Goal: Task Accomplishment & Management: Complete application form

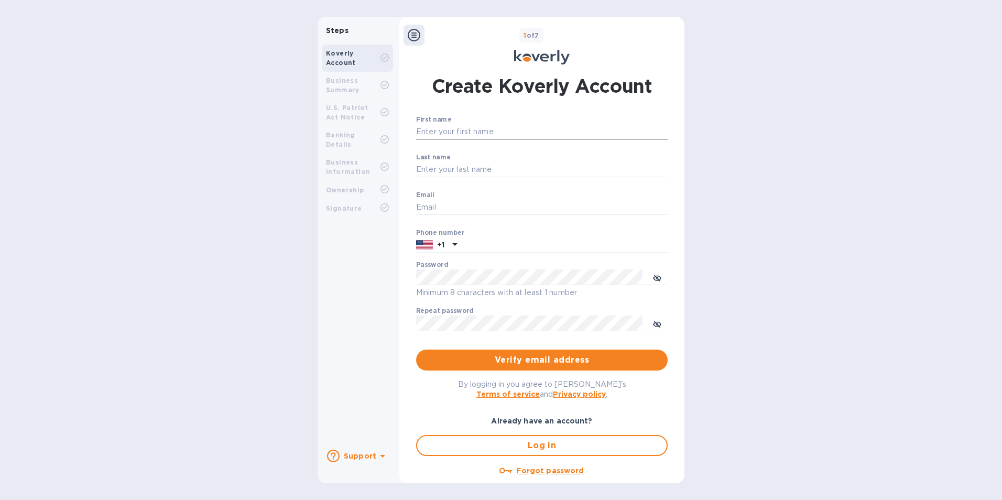
click at [463, 136] on input "First name" at bounding box center [541, 132] width 251 height 16
type input "k"
type input "[PERSON_NAME]"
type input "[PERSON_NAME][EMAIL_ADDRESS][DOMAIN_NAME]"
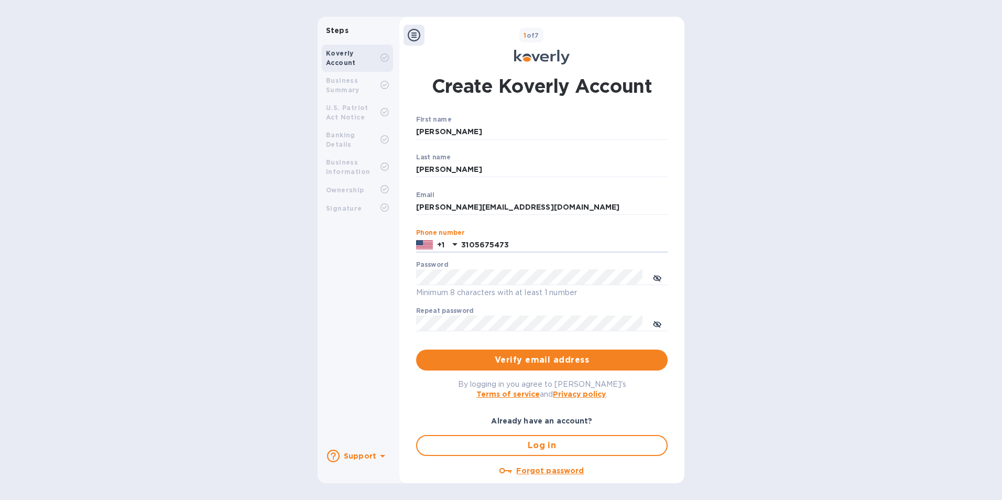
type input "3105675473"
click at [656, 277] on icon "toggle password visibility" at bounding box center [657, 278] width 8 height 8
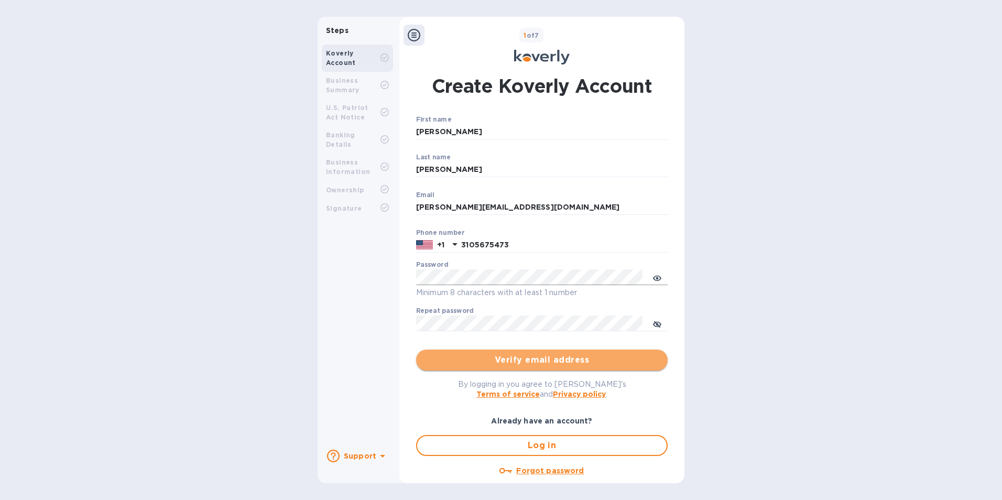
click at [528, 364] on span "Verify email address" at bounding box center [541, 360] width 235 height 13
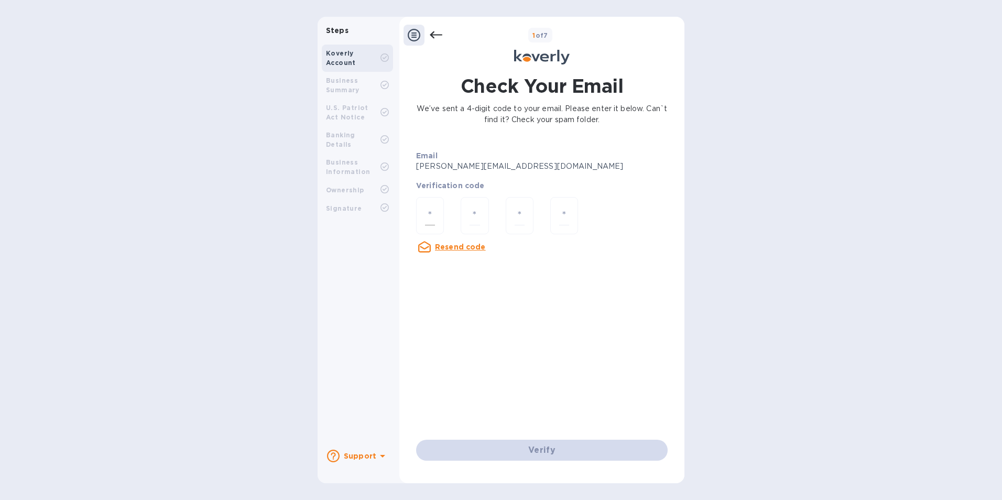
click at [431, 214] on input "number" at bounding box center [430, 215] width 10 height 19
type input "2"
type input "4"
type input "3"
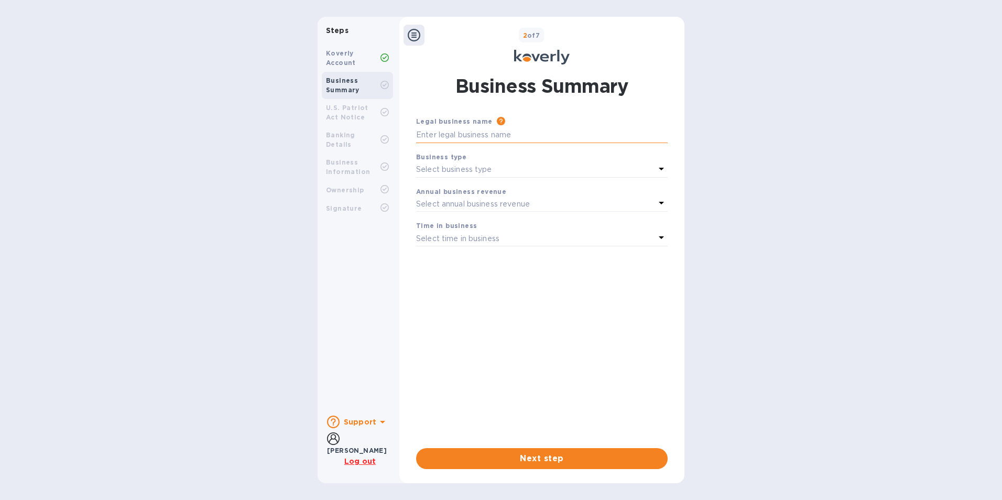
click at [476, 133] on input "text" at bounding box center [541, 135] width 251 height 16
type input "CMX GLOBAL LOGISTICS LLC"
click at [489, 168] on p "Select business type" at bounding box center [454, 169] width 76 height 11
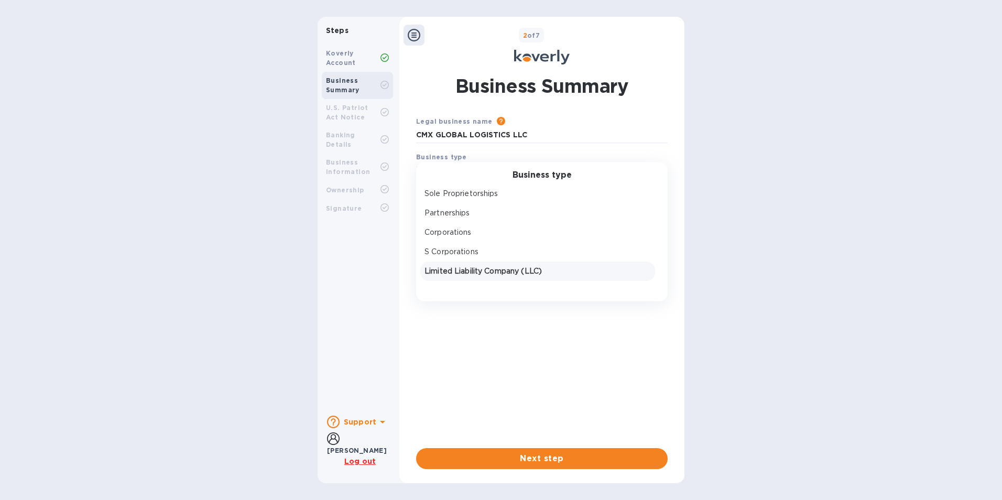
click at [469, 275] on p "Limited Liability Company (LLC)" at bounding box center [537, 271] width 226 height 11
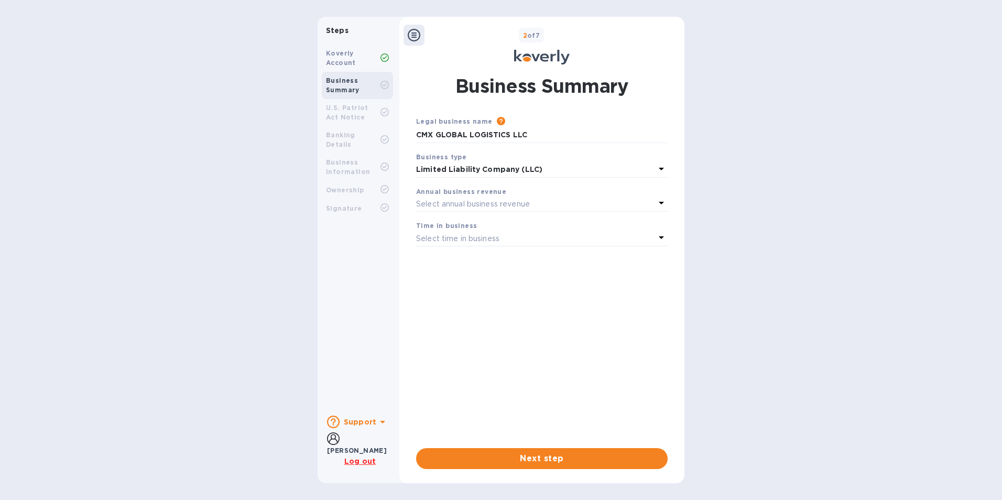
click at [518, 203] on p "Select annual business revenue" at bounding box center [473, 204] width 114 height 11
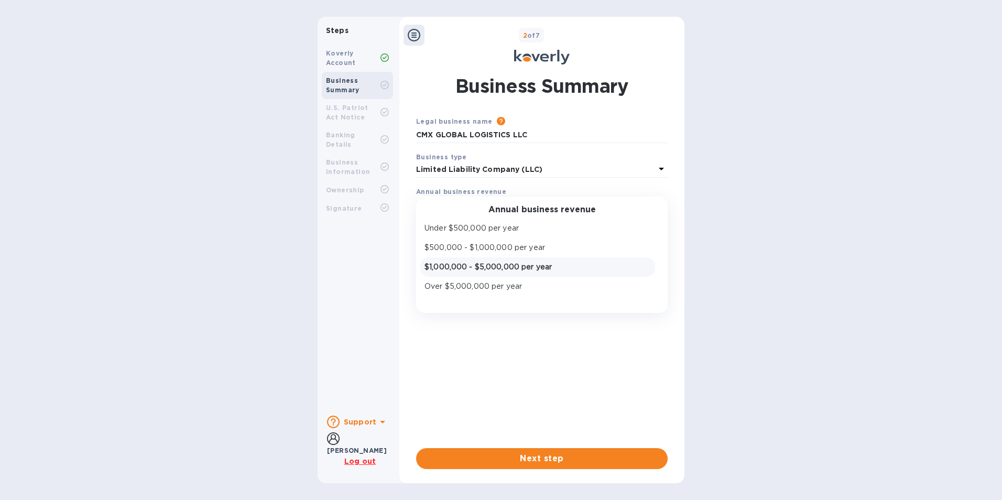
click at [484, 265] on p "$1,000,000 - $5,000,000 per year" at bounding box center [537, 266] width 226 height 11
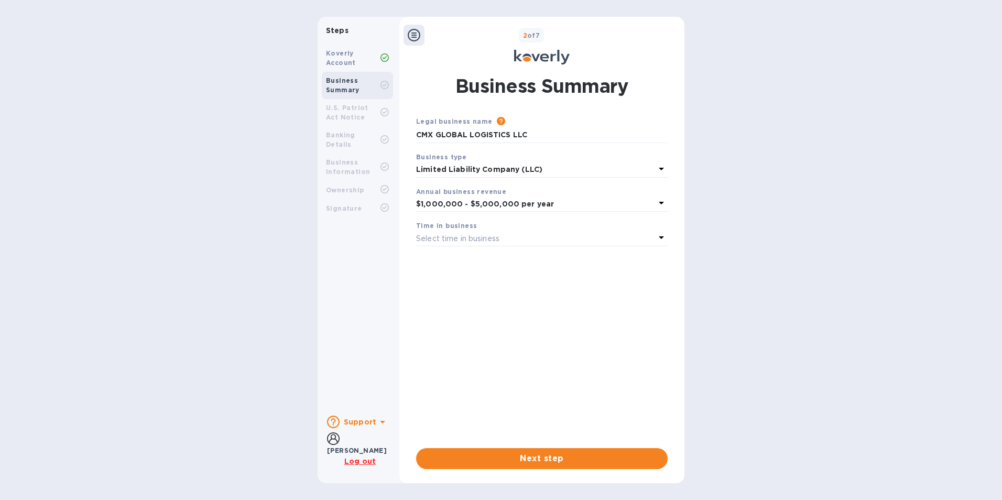
click at [516, 238] on div "Select time in business" at bounding box center [535, 238] width 239 height 15
click at [479, 326] on p "More than 5 years" at bounding box center [537, 320] width 226 height 11
click at [530, 457] on span "Next step" at bounding box center [541, 458] width 235 height 13
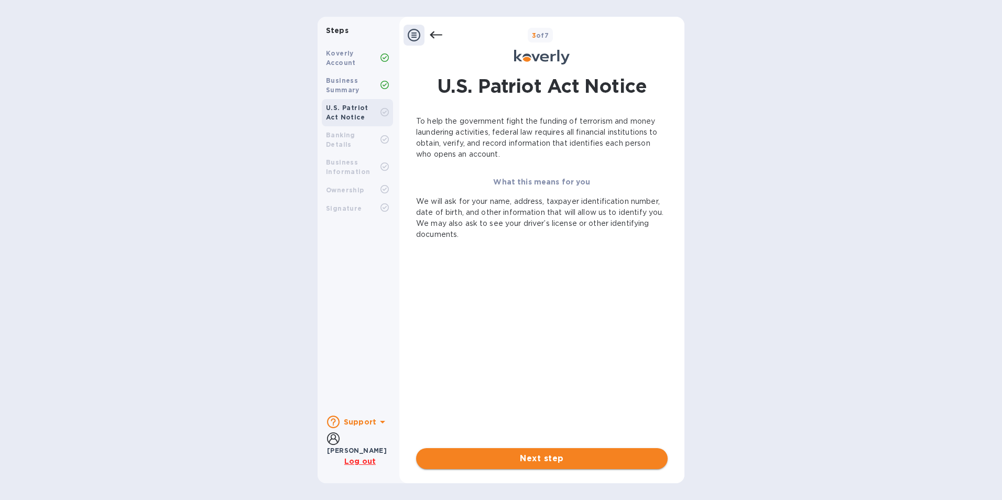
click at [530, 457] on span "Next step" at bounding box center [541, 458] width 235 height 13
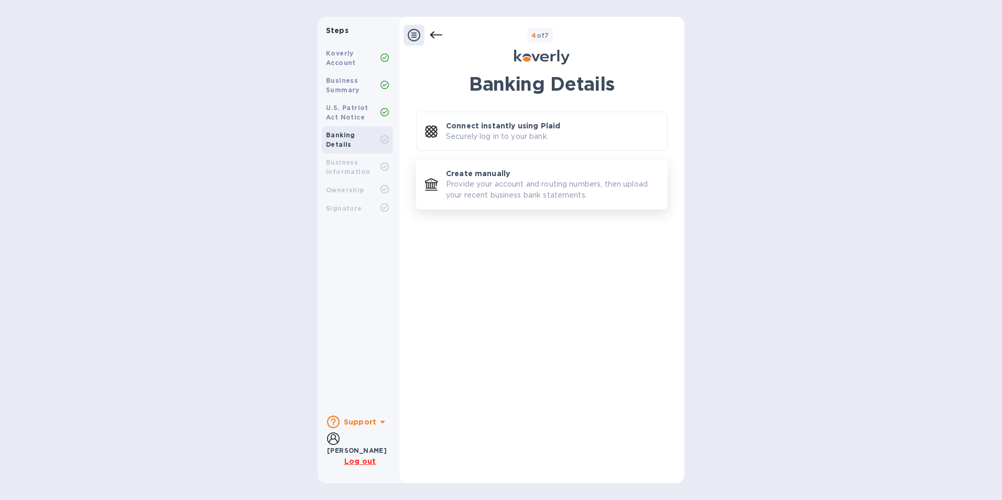
click at [514, 192] on p "Provide your account and routing numbers, then upload your recent business bank…" at bounding box center [552, 190] width 213 height 22
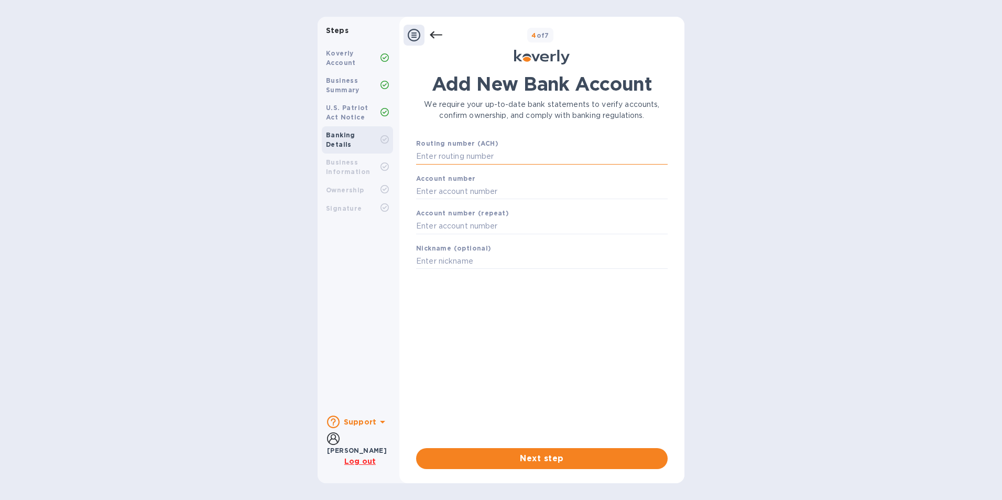
click at [468, 158] on input "text" at bounding box center [541, 157] width 251 height 16
click at [480, 189] on input "text" at bounding box center [541, 191] width 251 height 16
paste input "2692239805"
type input "2692239805"
click at [487, 156] on input "text" at bounding box center [541, 157] width 251 height 16
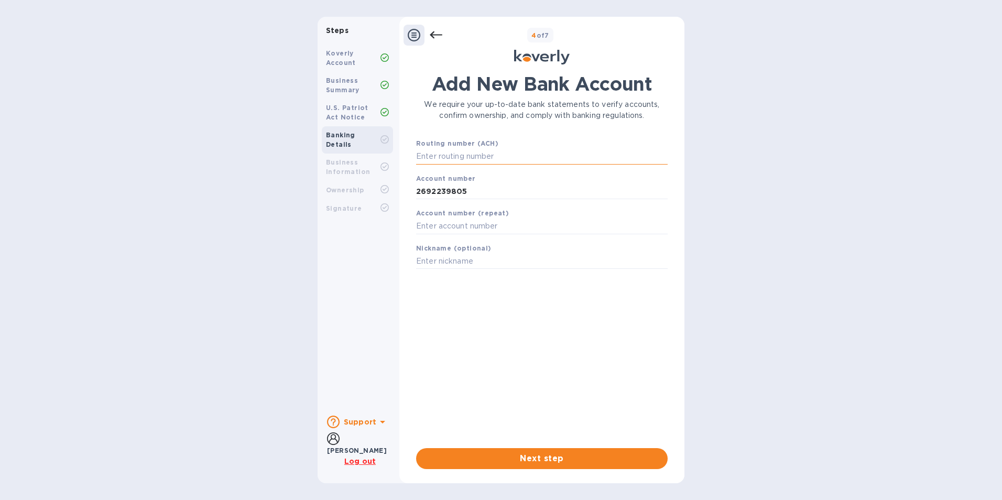
paste input "063107513"
type input "063107513"
drag, startPoint x: 464, startPoint y: 204, endPoint x: 396, endPoint y: 206, distance: 68.1
click at [396, 206] on div "Steps Koverly Account Business Summary U.S. Patriot Act Notice Banking Details …" at bounding box center [500, 250] width 367 height 466
click at [467, 238] on input "text" at bounding box center [541, 240] width 251 height 16
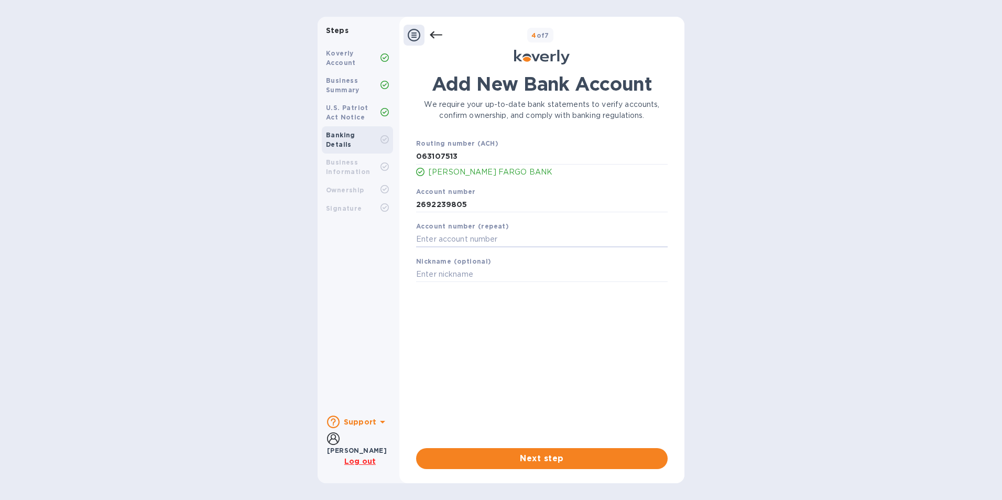
paste input "2692239805"
type input "2692239805"
click at [453, 276] on input "text" at bounding box center [541, 275] width 251 height 16
type input "WF"
click at [537, 465] on button "Next step" at bounding box center [541, 458] width 251 height 21
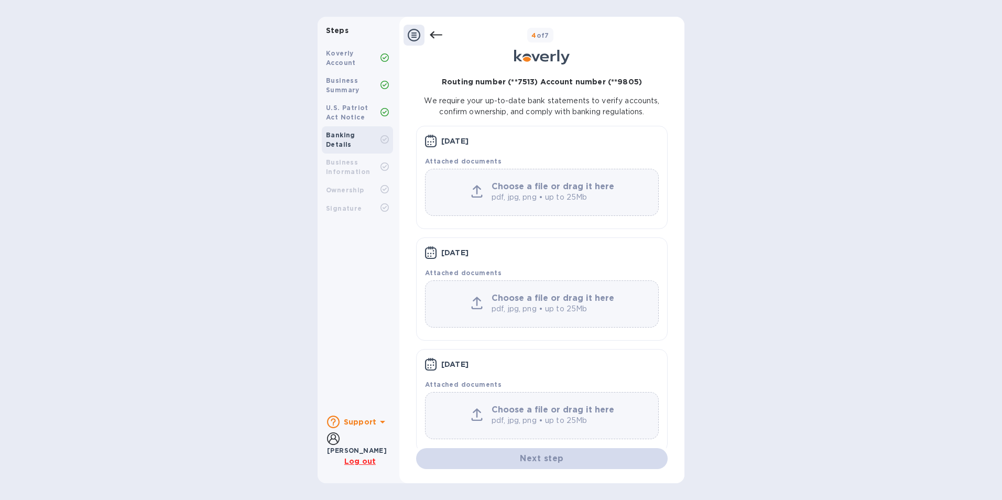
scroll to position [39, 0]
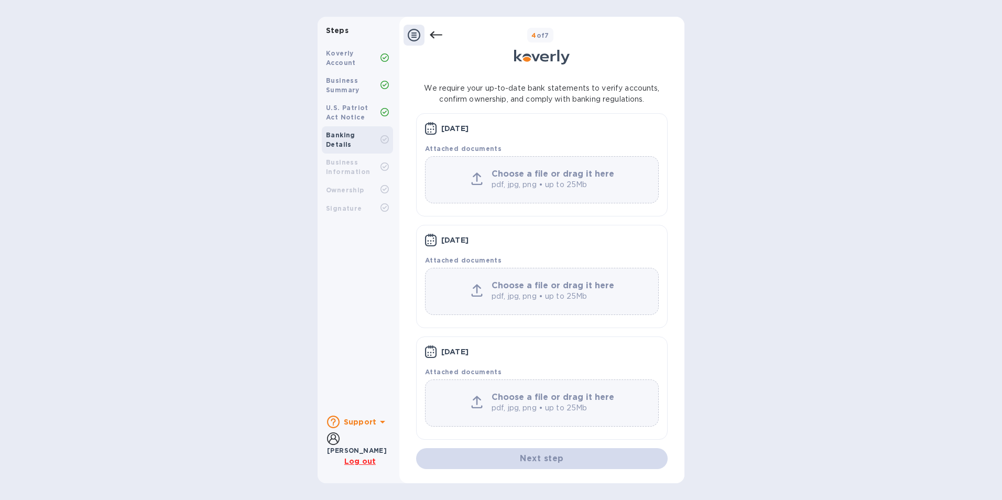
click at [343, 161] on b "Business Information" at bounding box center [348, 166] width 44 height 17
click at [767, 306] on div "Steps Koverly Account Business Summary U.S. Patriot Act Notice Banking Details …" at bounding box center [501, 250] width 1002 height 466
click at [353, 465] on u "Log out" at bounding box center [359, 461] width 31 height 8
